Goal: Task Accomplishment & Management: Complete application form

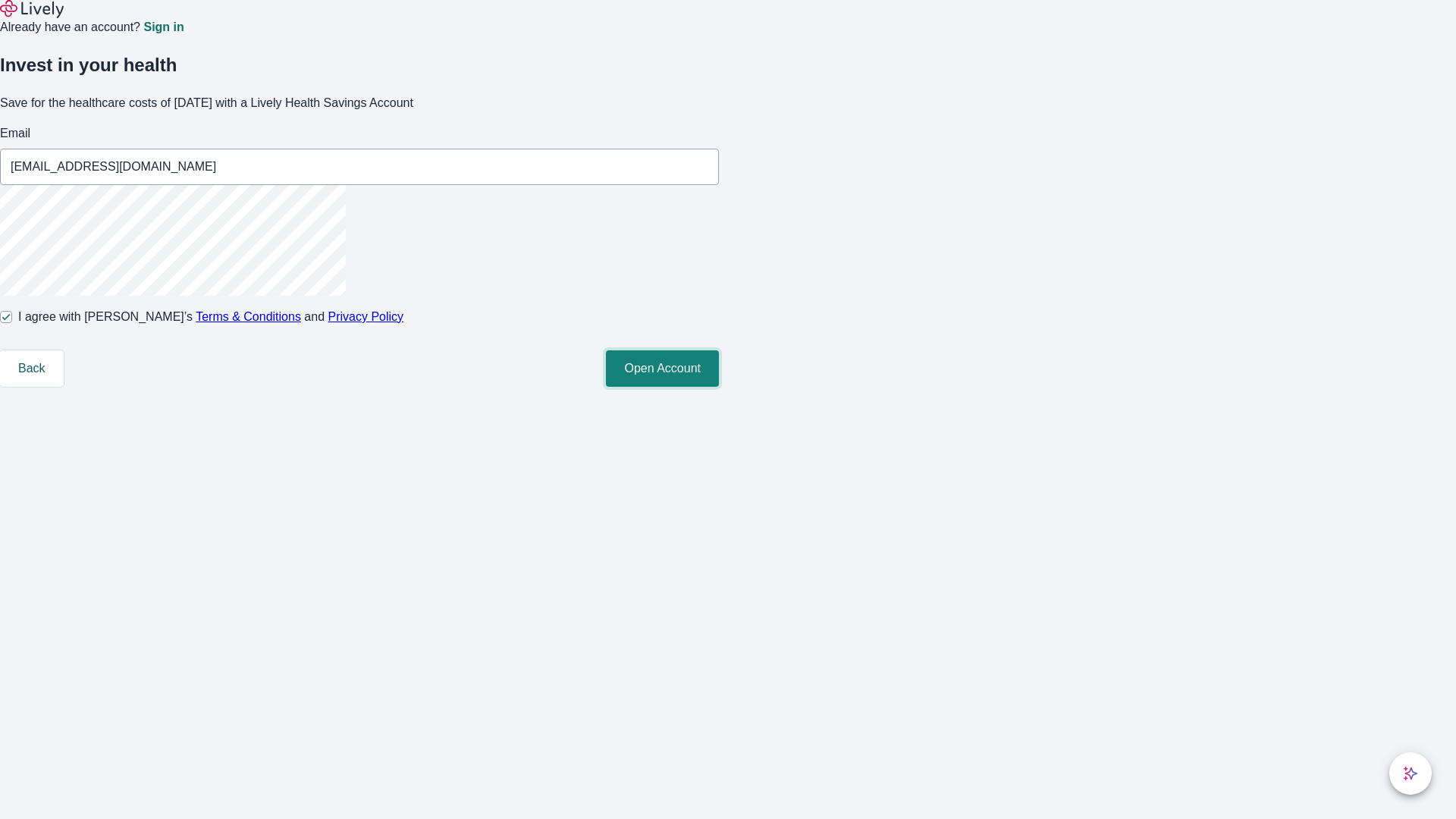
click at [719, 387] on button "Open Account" at bounding box center [662, 368] width 113 height 36
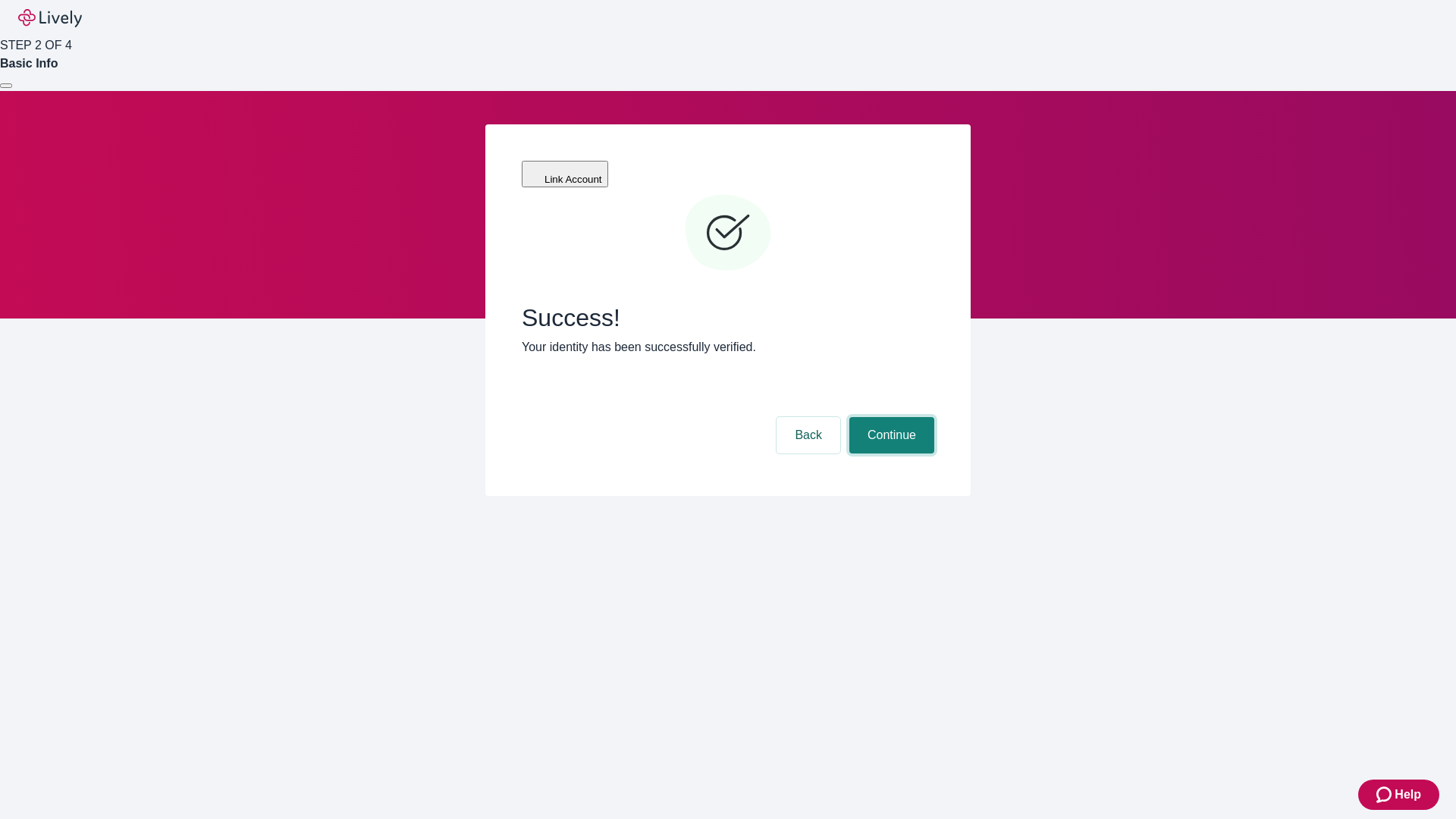
click at [890, 417] on button "Continue" at bounding box center [891, 435] width 85 height 36
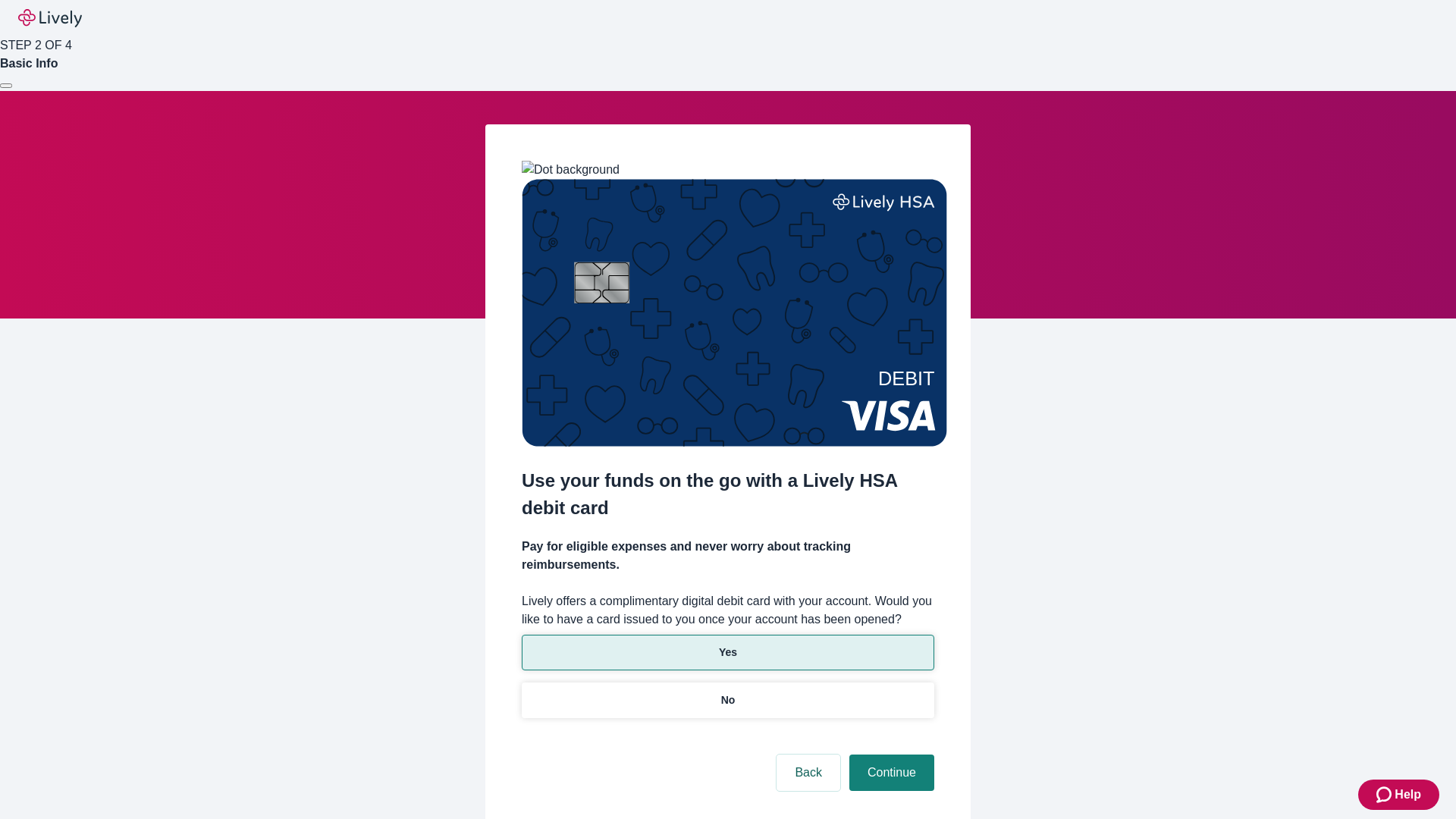
click at [728, 644] on p "Yes" at bounding box center [728, 652] width 18 height 16
click at [890, 755] on button "Continue" at bounding box center [891, 772] width 85 height 36
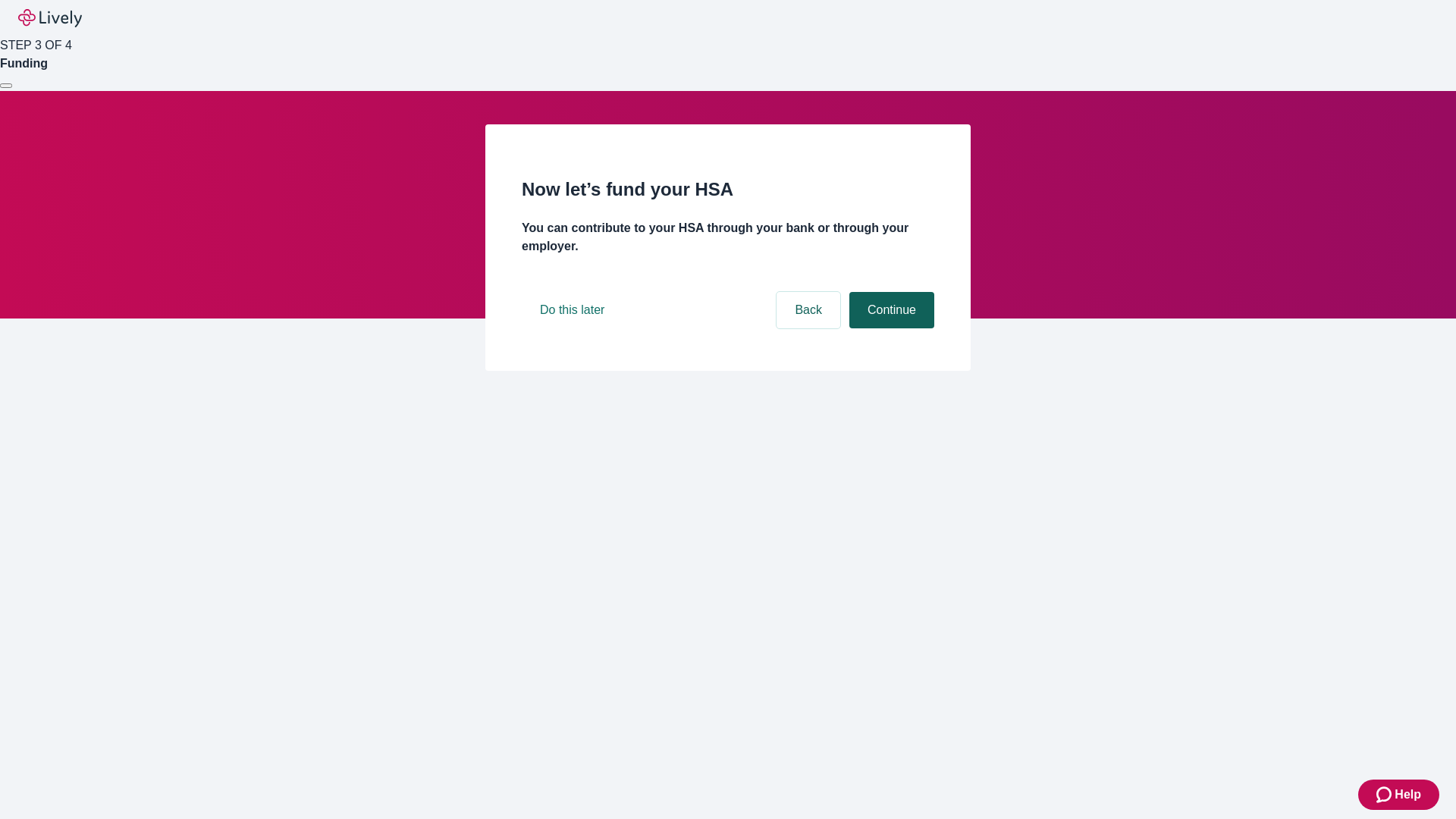
click at [890, 328] on button "Continue" at bounding box center [891, 310] width 85 height 36
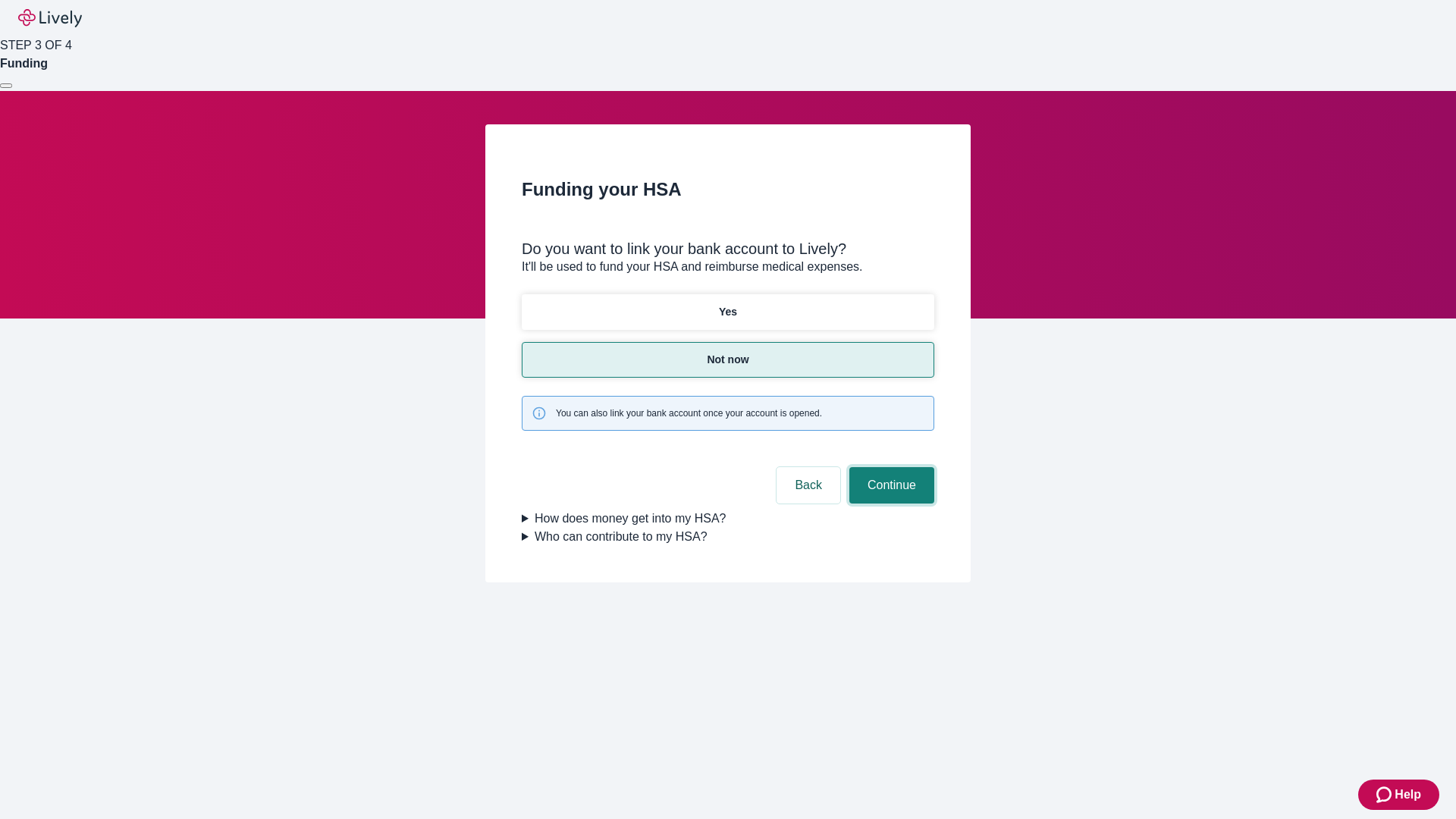
click at [890, 467] on button "Continue" at bounding box center [891, 485] width 85 height 36
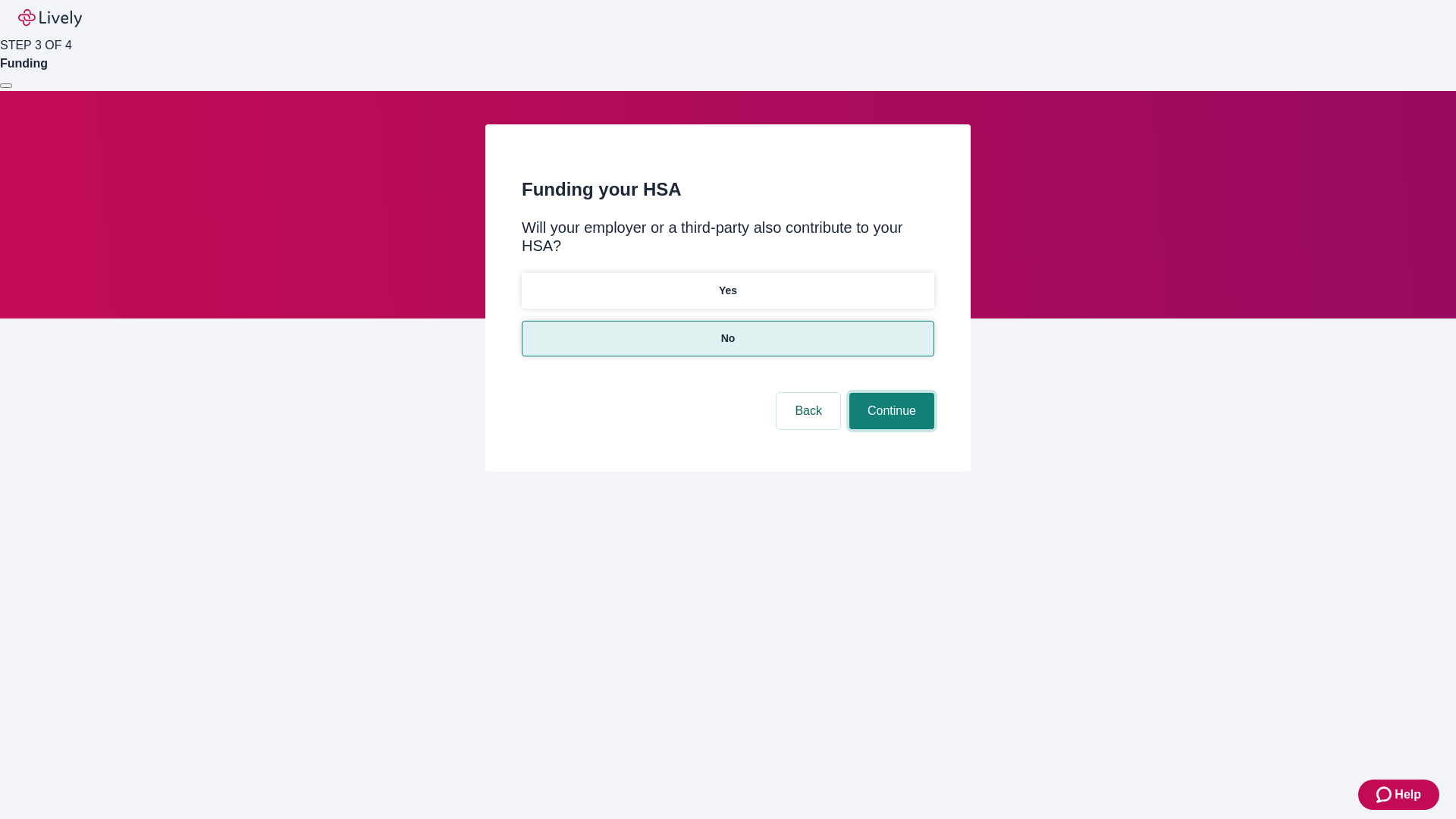
click at [890, 393] on button "Continue" at bounding box center [891, 411] width 85 height 36
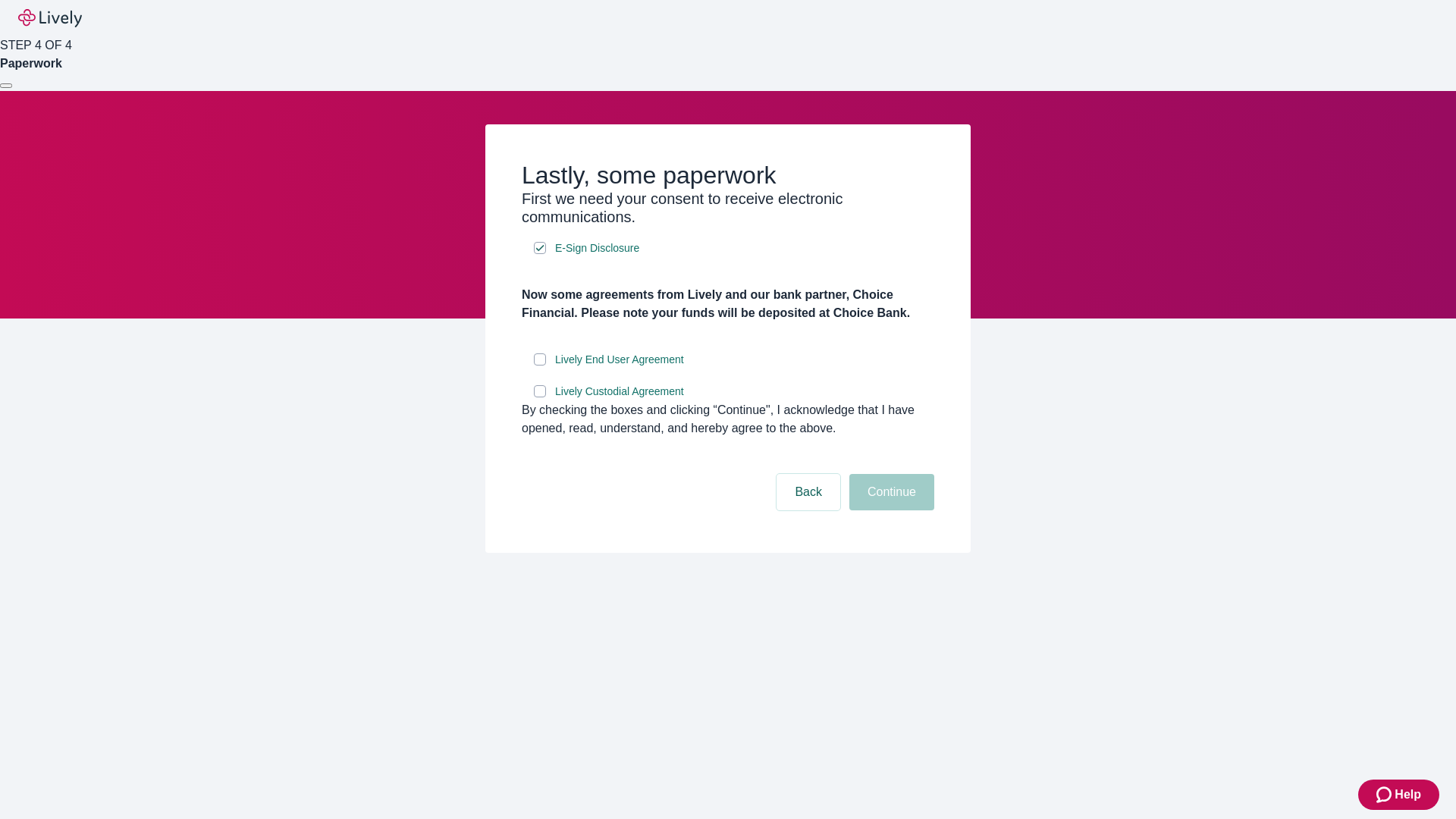
click at [540, 366] on input "Lively End User Agreement" at bounding box center [540, 359] width 12 height 12
checkbox input "true"
click at [540, 397] on input "Lively Custodial Agreement" at bounding box center [540, 391] width 12 height 12
checkbox input "true"
click at [890, 510] on button "Continue" at bounding box center [891, 491] width 85 height 36
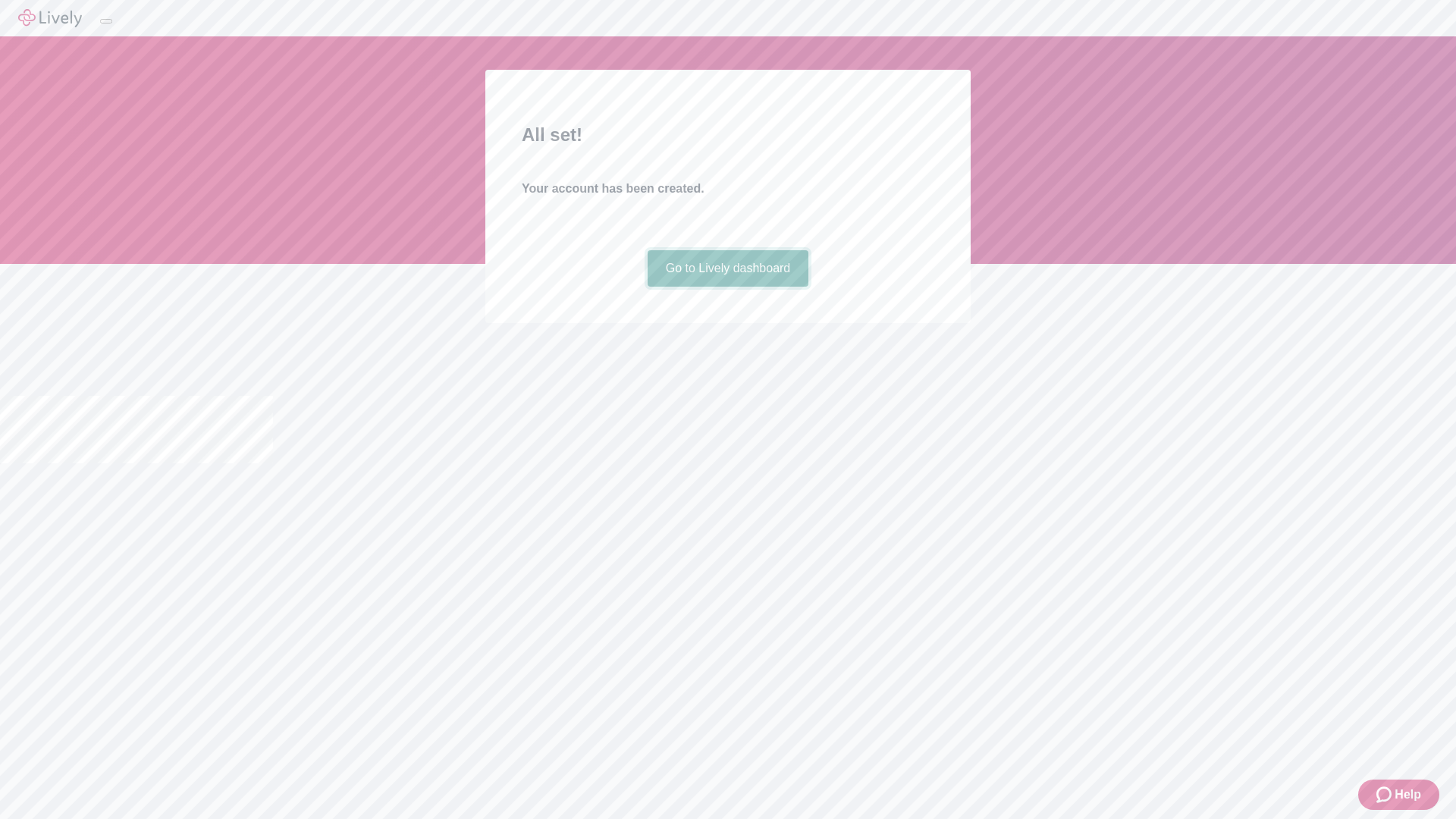
click at [728, 286] on link "Go to Lively dashboard" at bounding box center [728, 268] width 162 height 36
